Goal: Task Accomplishment & Management: Complete application form

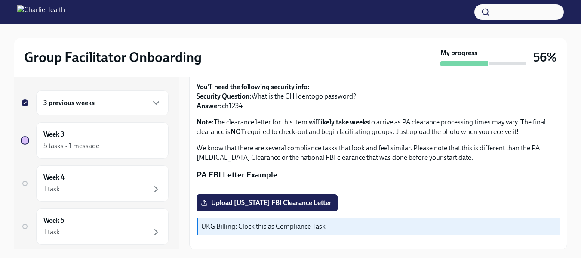
scroll to position [223, 0]
click at [258, 203] on span "Upload [US_STATE] FBI Clearance Letter" at bounding box center [267, 202] width 129 height 9
click at [0, 0] on input "Upload [US_STATE] FBI Clearance Letter" at bounding box center [0, 0] width 0 height 0
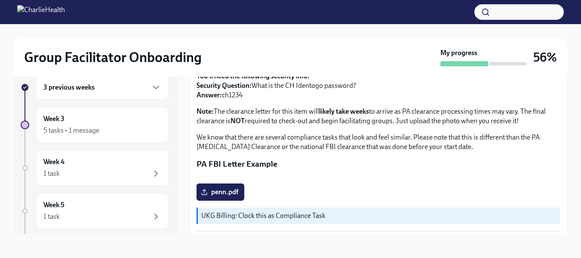
scroll to position [21, 0]
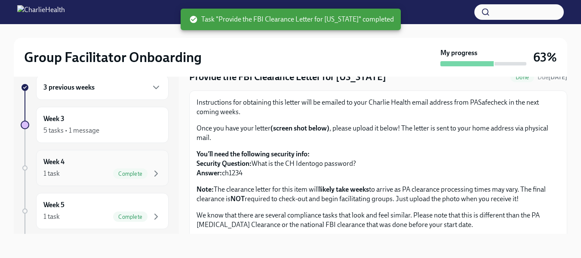
click at [62, 161] on h6 "Week 4" at bounding box center [53, 161] width 21 height 9
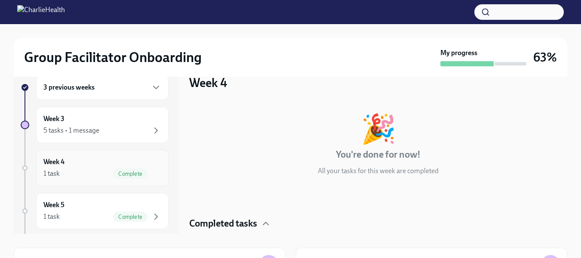
click at [124, 173] on span "Complete" at bounding box center [130, 173] width 34 height 6
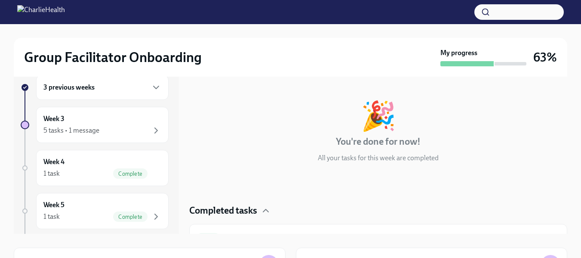
scroll to position [31, 0]
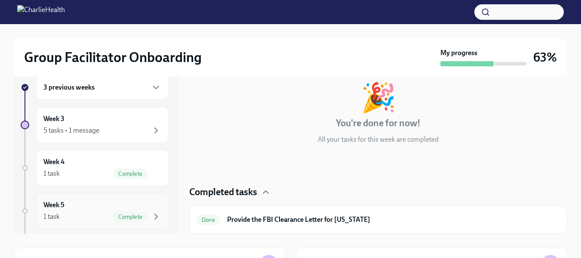
click at [121, 221] on div "Week 5 1 task Complete" at bounding box center [102, 211] width 132 height 36
click at [110, 127] on div "5 tasks • 1 message" at bounding box center [102, 130] width 118 height 10
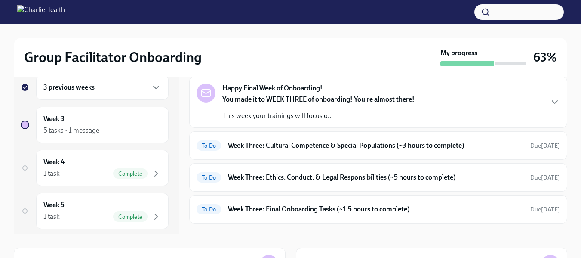
scroll to position [26, 0]
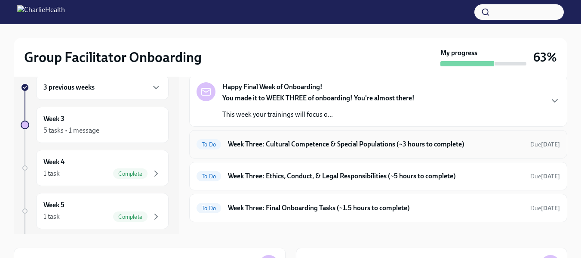
click at [357, 145] on h6 "Week Three: Cultural Competence & Special Populations (~3 hours to complete)" at bounding box center [375, 143] width 295 height 9
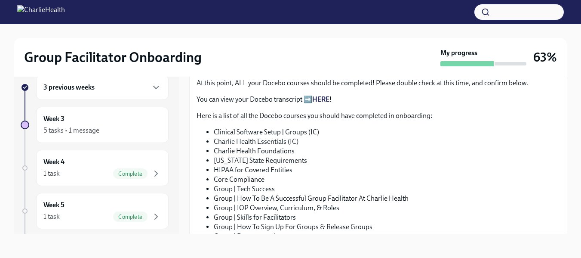
scroll to position [476, 0]
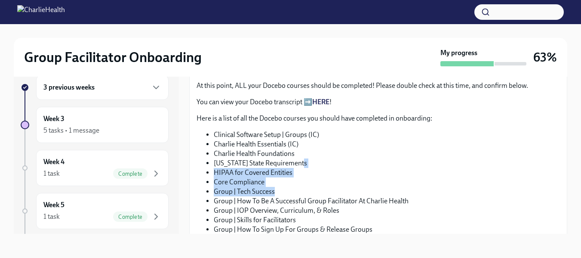
drag, startPoint x: 580, startPoint y: 164, endPoint x: 580, endPoint y: 187, distance: 22.8
click at [580, 187] on div "Group Facilitator Onboarding My progress 63% 3 previous weeks Week 3 5 tasks • …" at bounding box center [290, 133] width 581 height 249
click at [505, 187] on li "Group | Tech Success" at bounding box center [387, 191] width 346 height 9
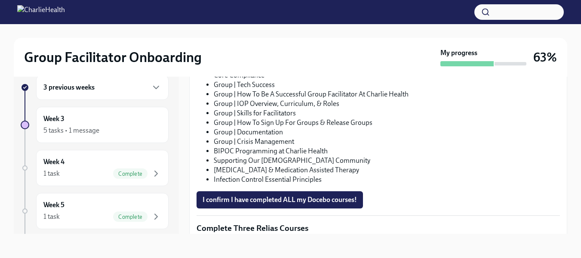
scroll to position [590, 0]
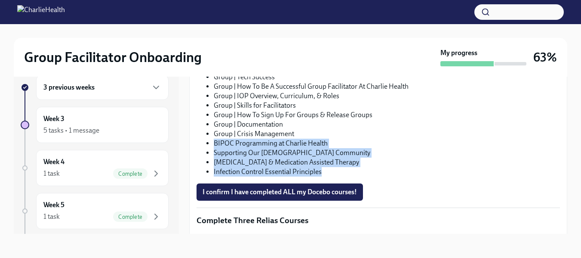
drag, startPoint x: 197, startPoint y: 138, endPoint x: 352, endPoint y: 169, distance: 158.2
click at [352, 169] on ul "Clinical Software Setup | Groups (IC) Charlie Health Essentials (IC) Charlie He…" at bounding box center [377, 95] width 363 height 161
copy ul "BIPOC Programming at Charlie Health Supporting Our [DEMOGRAPHIC_DATA] Community…"
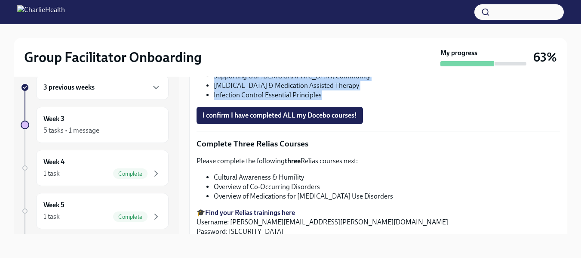
scroll to position [636, 0]
